Goal: Check status: Check status

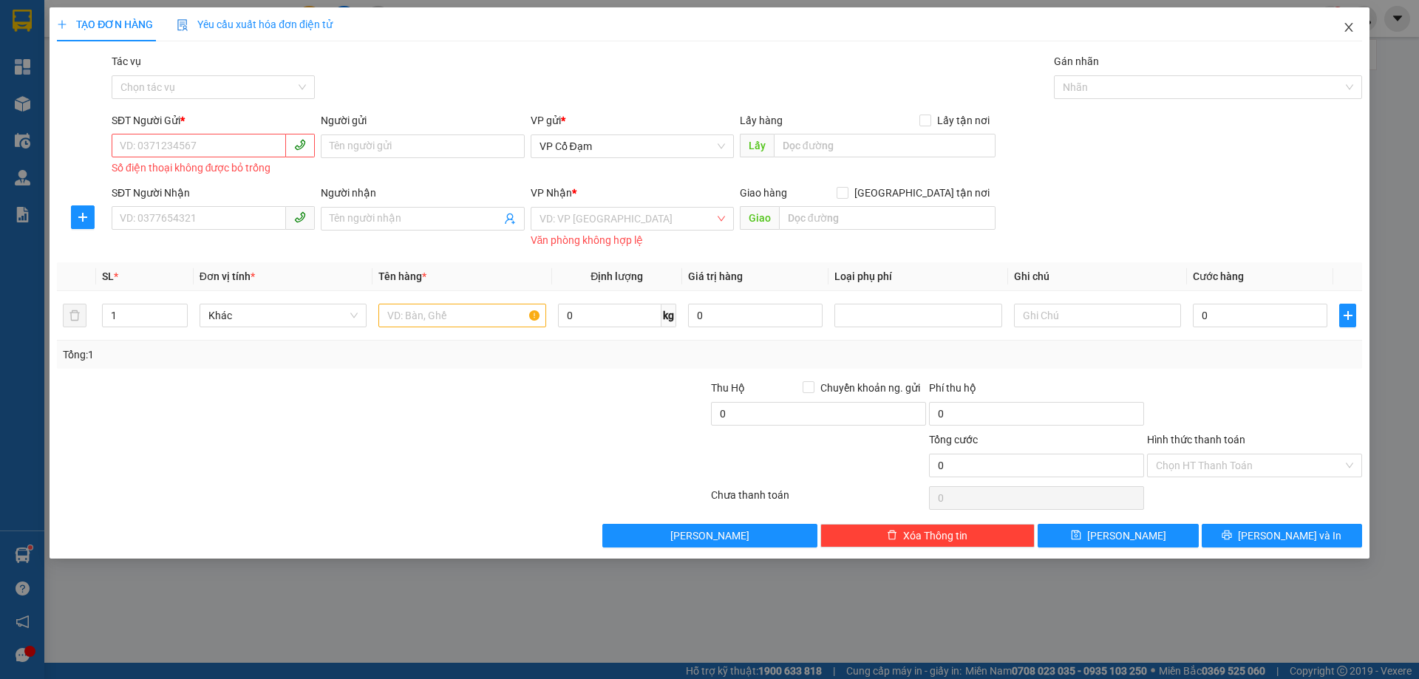
click at [1351, 27] on icon "close" at bounding box center [1349, 27] width 12 height 12
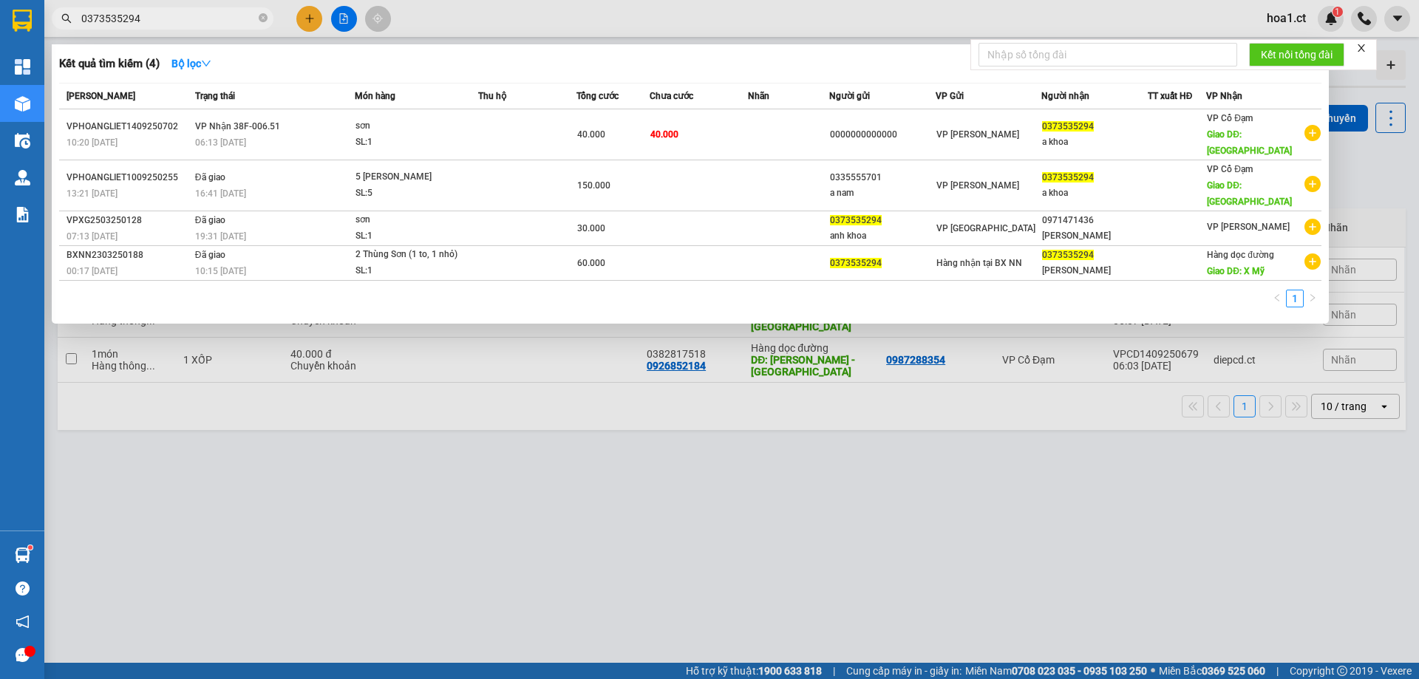
drag, startPoint x: 162, startPoint y: 13, endPoint x: 1, endPoint y: 27, distance: 161.0
click at [0, 41] on section "Kết quả tìm kiếm ( 4 ) Bộ lọc Mã ĐH Trạng thái Món hàng Thu hộ Tổng cước Chưa c…" at bounding box center [709, 339] width 1419 height 679
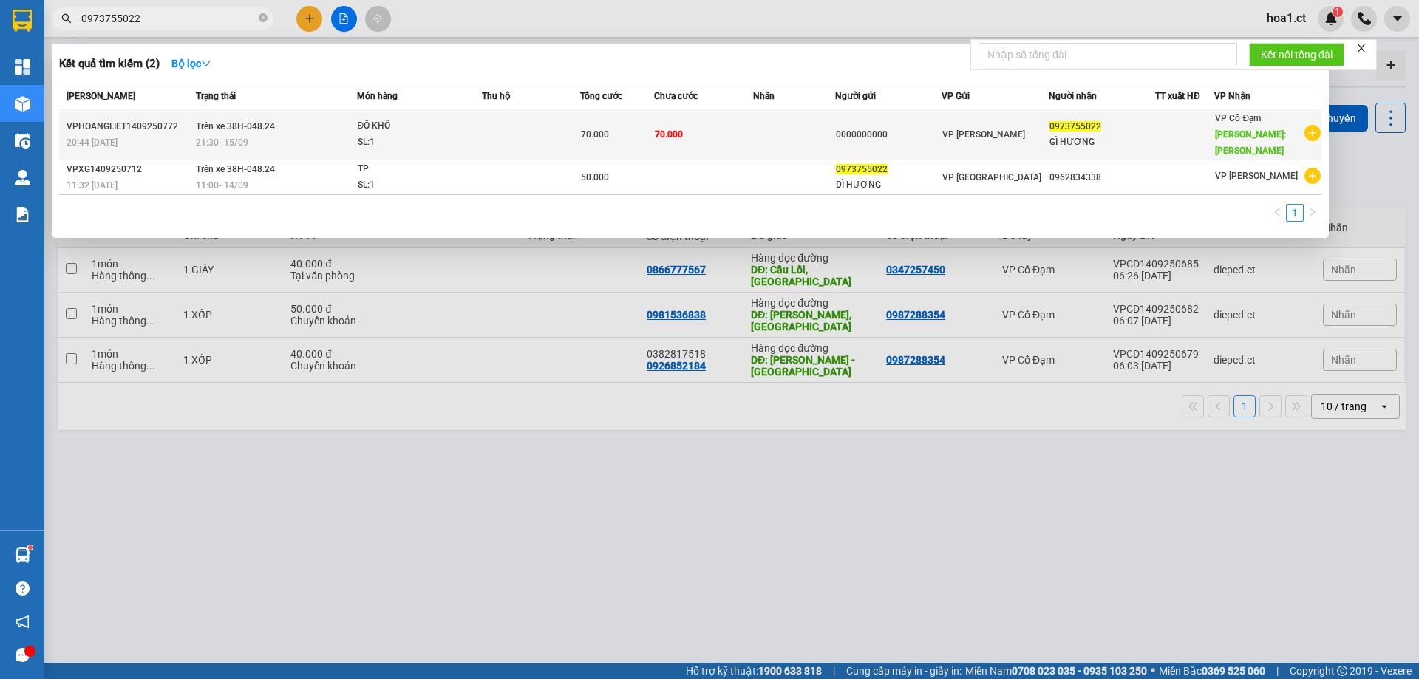
type input "0973755022"
click at [445, 126] on span "ĐỒ KHÔ SL: 1" at bounding box center [419, 134] width 123 height 32
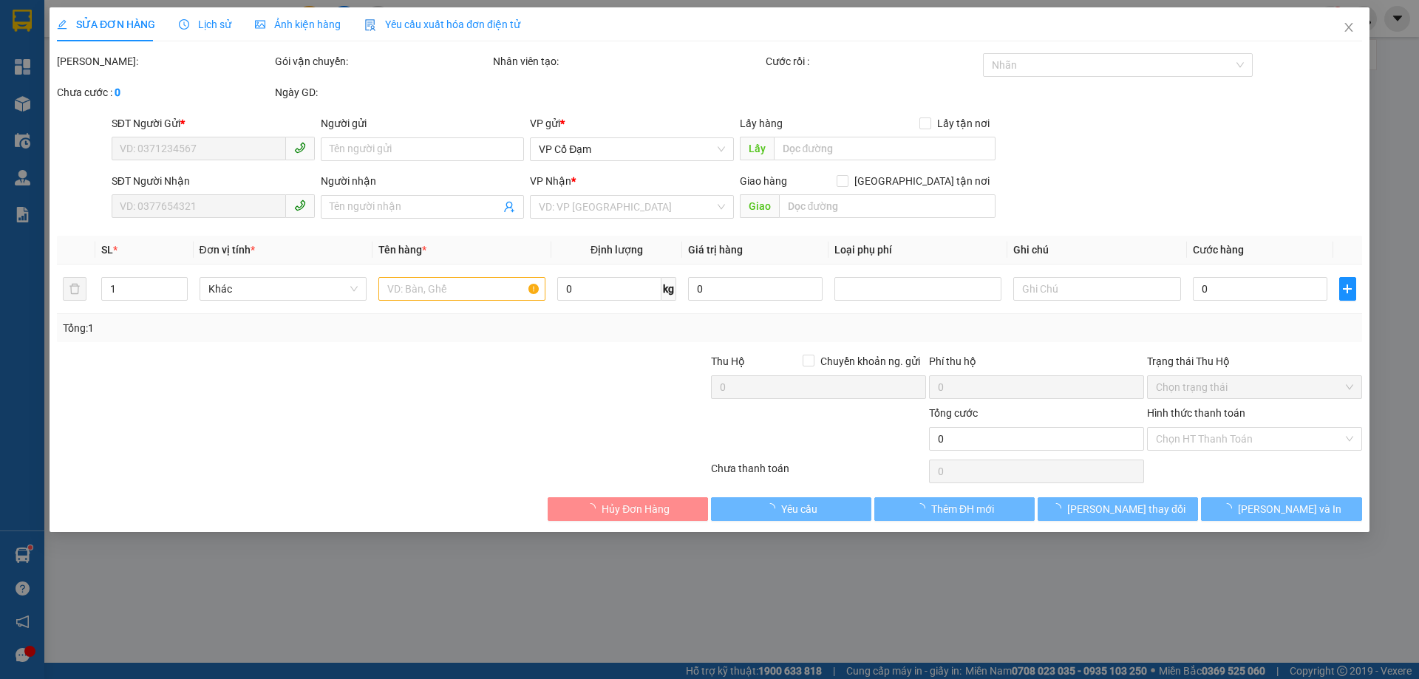
type input "0000000000"
type input "0973755022"
type input "GÌ HƯƠNG"
type input "[PERSON_NAME]"
type input "70.000"
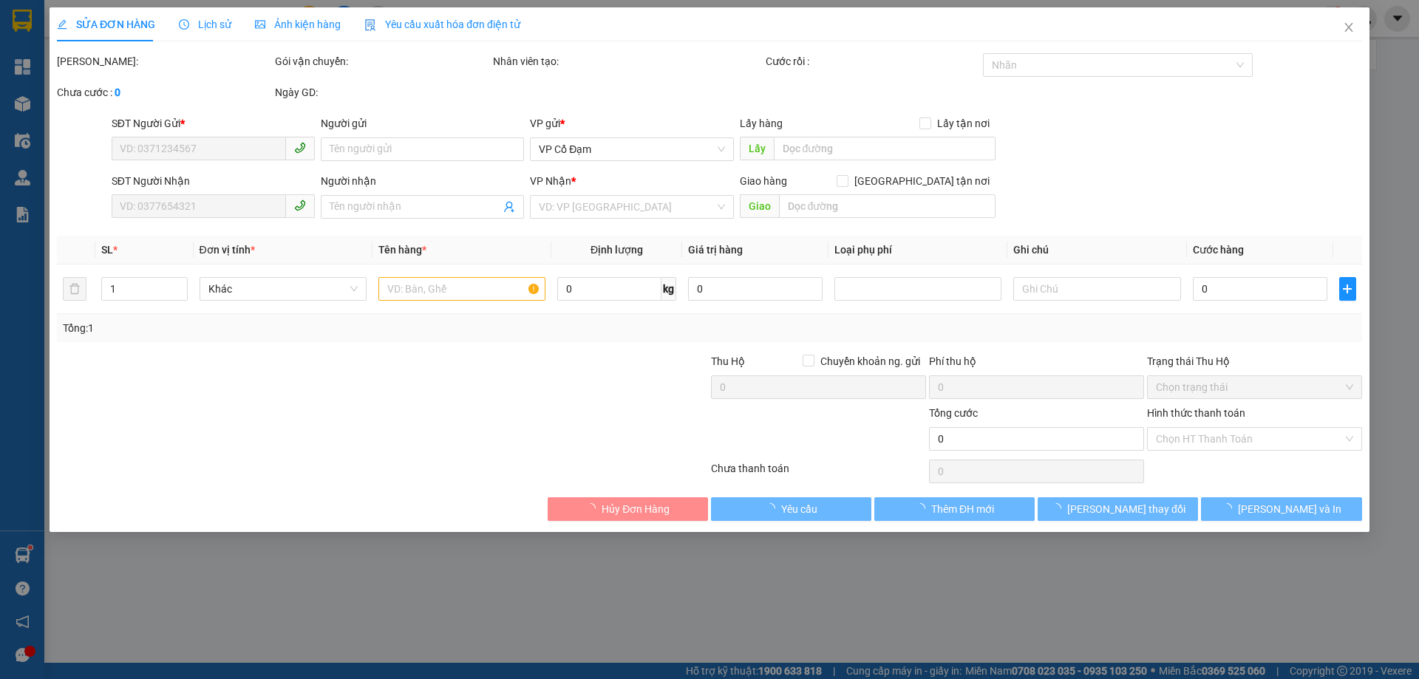
type input "70.000"
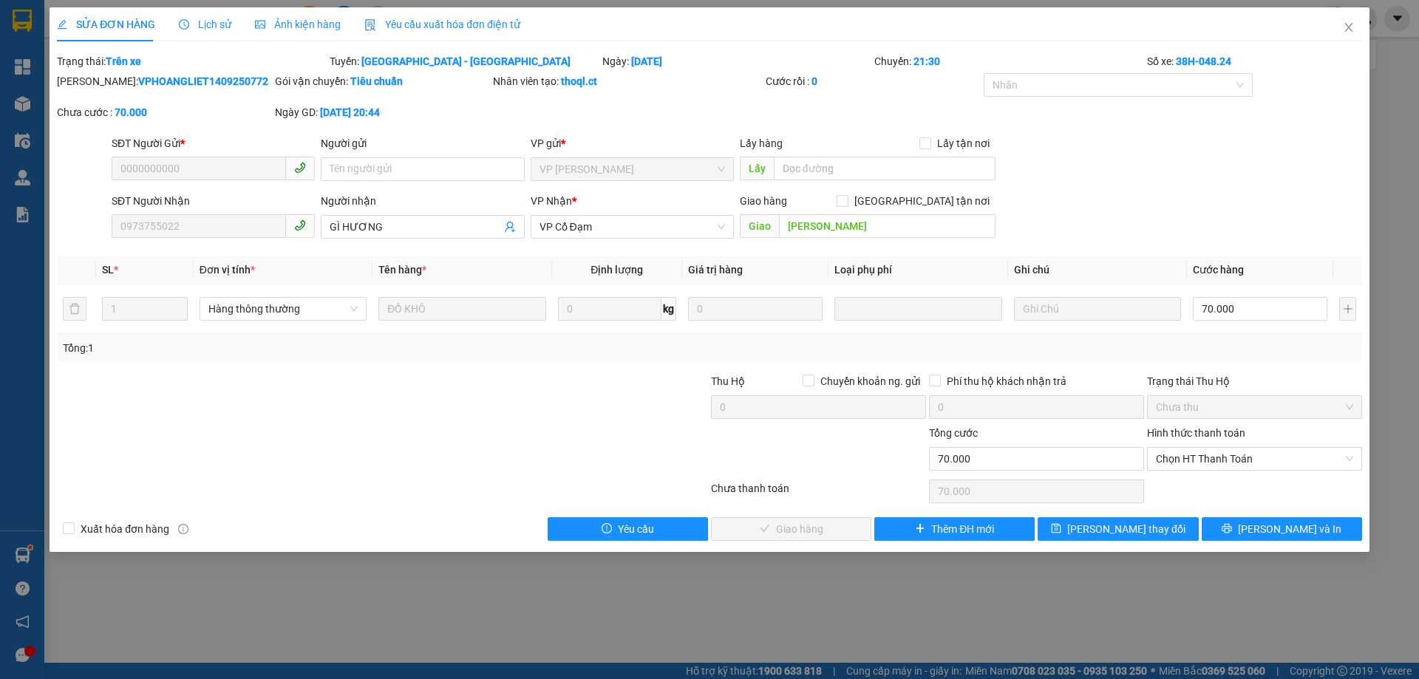
click at [200, 31] on div "Lịch sử" at bounding box center [205, 24] width 52 height 16
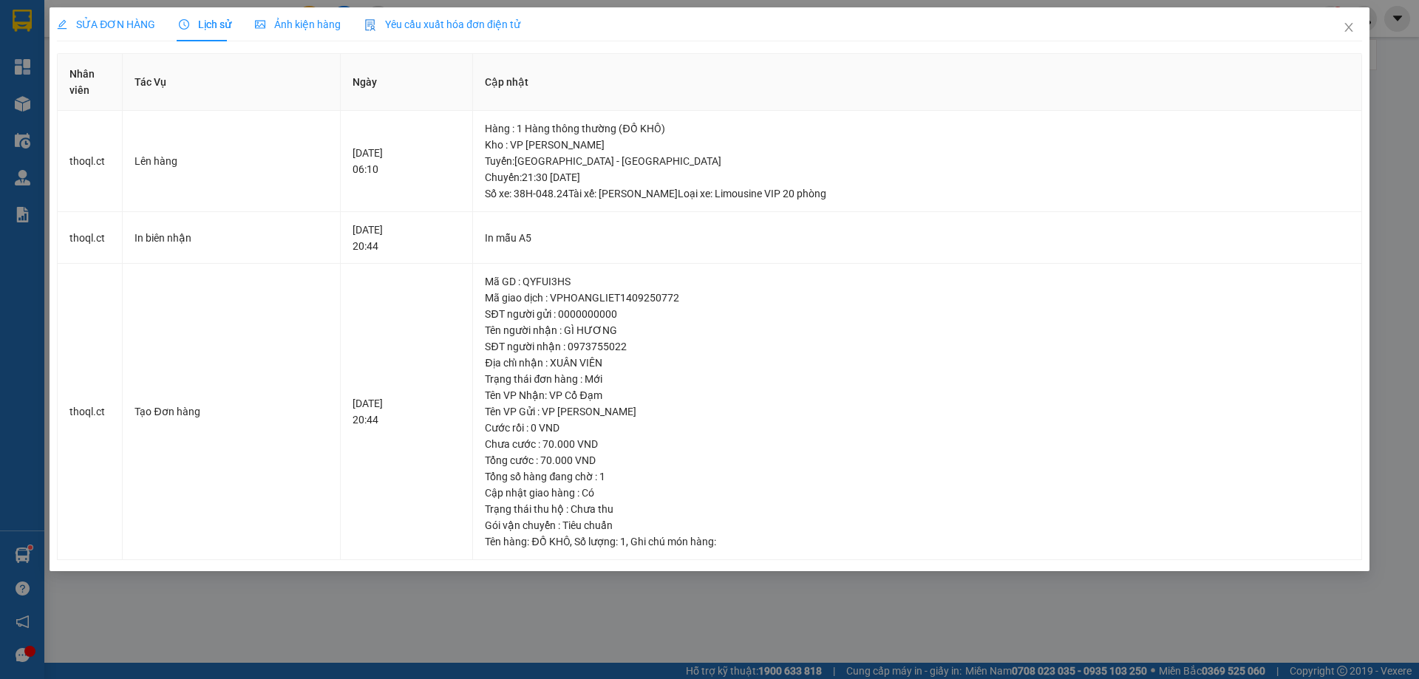
click at [196, 21] on span "Lịch sử" at bounding box center [205, 24] width 52 height 12
click at [1350, 18] on span "Close" at bounding box center [1348, 27] width 41 height 41
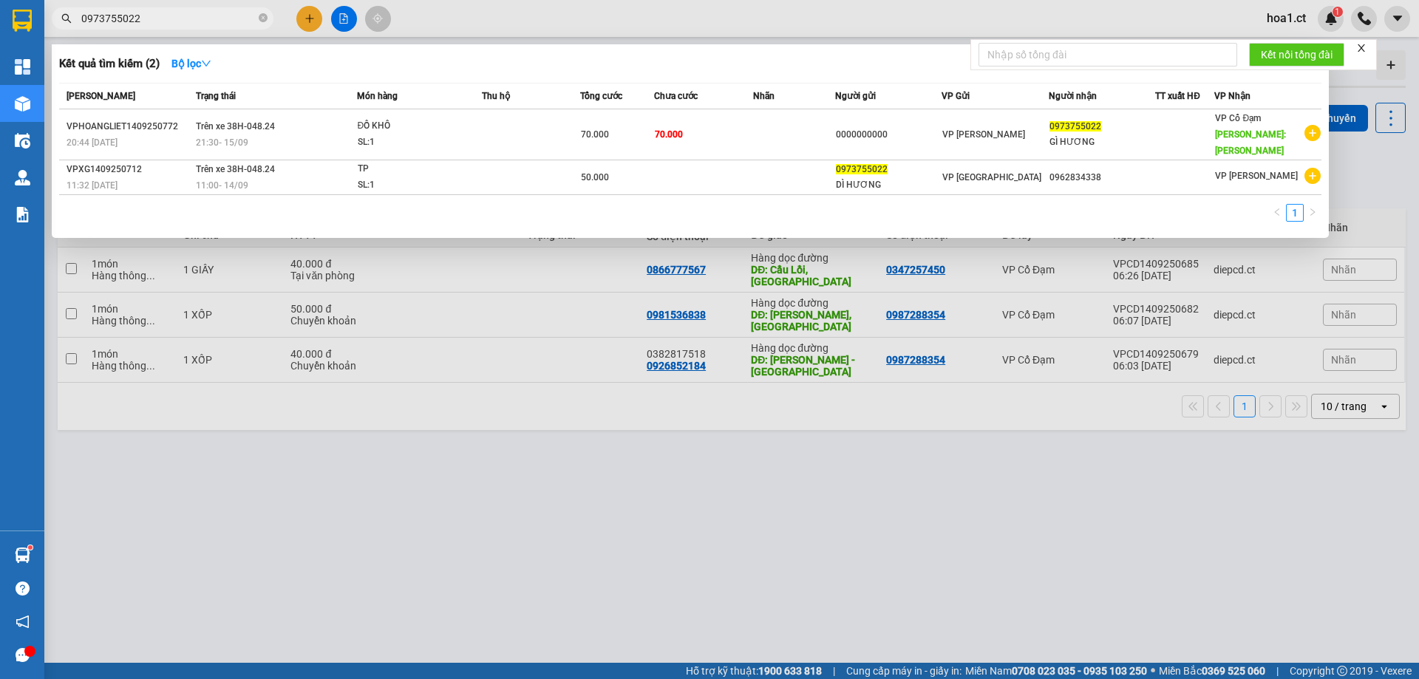
click at [192, 18] on input "0973755022" at bounding box center [168, 18] width 174 height 16
click at [1360, 48] on icon "close" at bounding box center [1361, 48] width 10 height 10
click at [1374, 174] on div at bounding box center [709, 339] width 1419 height 679
